Goal: Obtain resource: Download file/media

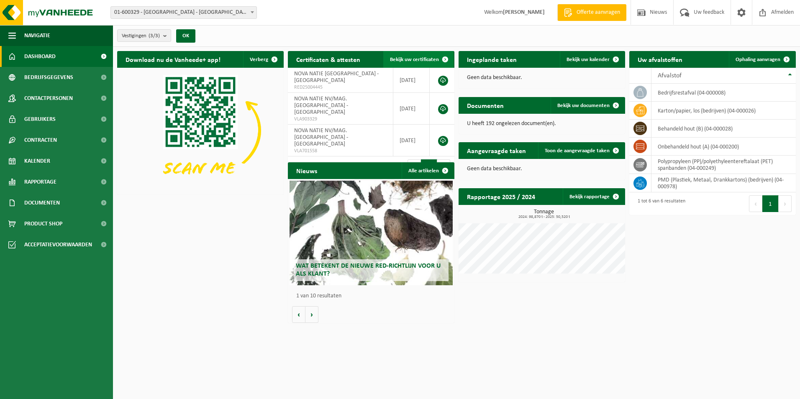
click at [410, 62] on span "Bekijk uw certificaten" at bounding box center [414, 59] width 49 height 5
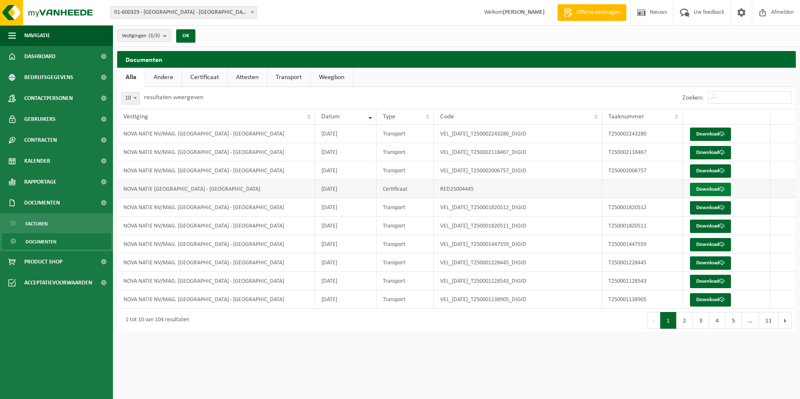
click at [705, 189] on link "Download" at bounding box center [710, 189] width 41 height 13
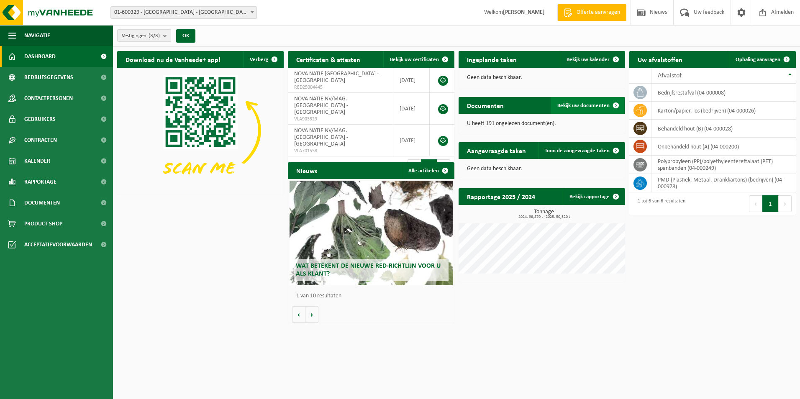
click at [603, 104] on span "Bekijk uw documenten" at bounding box center [583, 105] width 52 height 5
click at [595, 55] on link "Bekijk uw kalender" at bounding box center [592, 59] width 64 height 17
